Goal: Check status: Check status

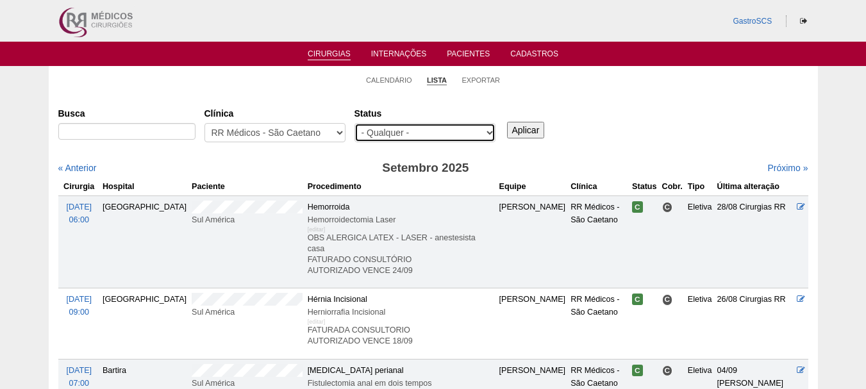
click at [365, 133] on select "- Qualquer - Reservada Confirmada Suspensa Cancelada" at bounding box center [424, 132] width 141 height 19
select select "conf"
click at [354, 123] on select "- Qualquer - Reservada Confirmada Suspensa Cancelada" at bounding box center [424, 132] width 141 height 19
click at [515, 142] on div "Busca Clínica - Qualquer - 6R Alphaville Assunção Bartira Brasil Christovão da …" at bounding box center [433, 126] width 750 height 46
click at [523, 136] on input "Aplicar" at bounding box center [526, 130] width 38 height 17
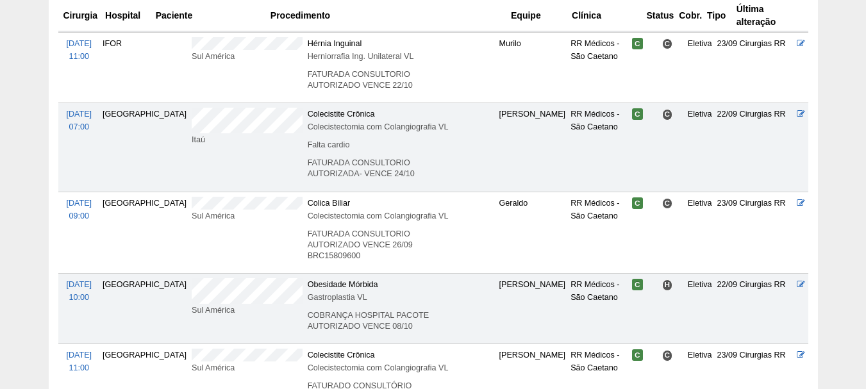
scroll to position [1437, 0]
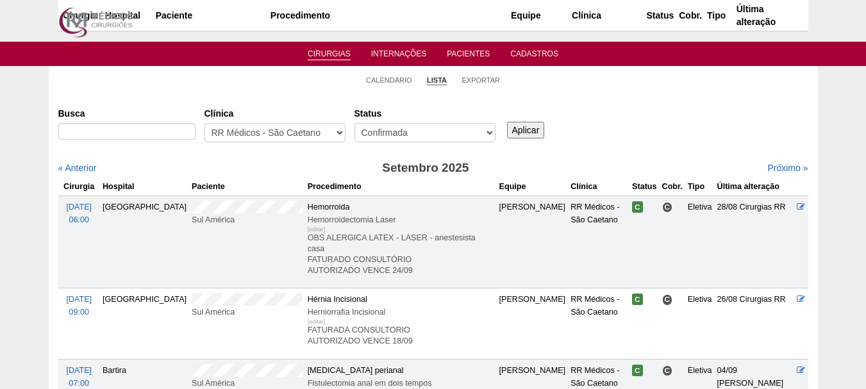
scroll to position [1437, 0]
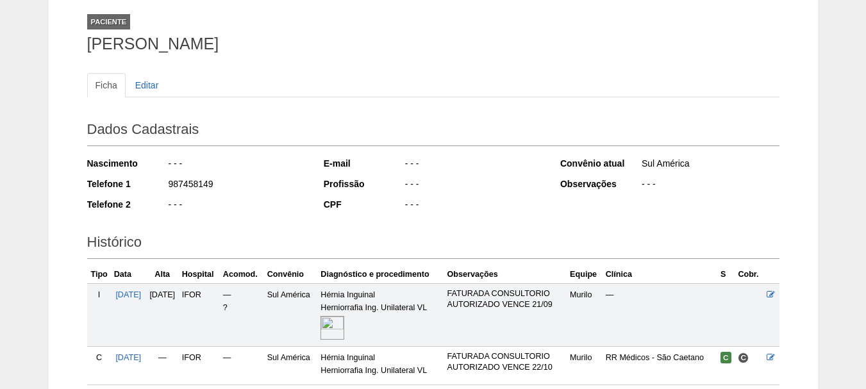
scroll to position [180, 0]
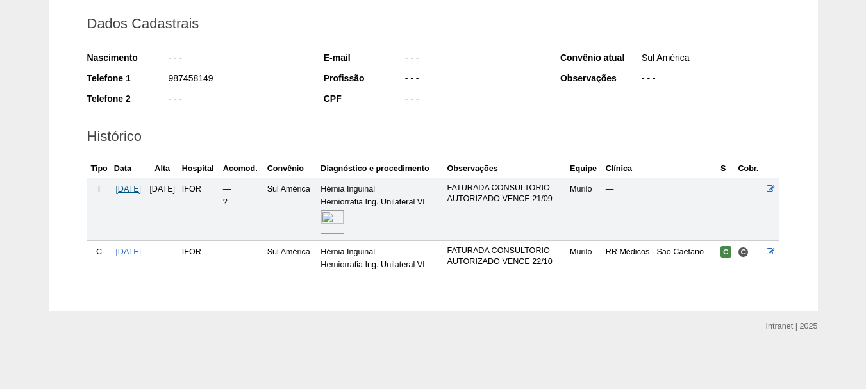
click at [129, 190] on span "[DATE]" at bounding box center [128, 189] width 26 height 9
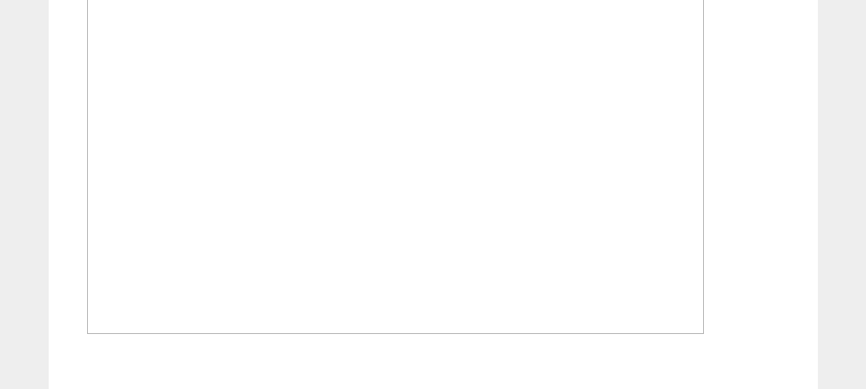
scroll to position [989, 0]
